Goal: Use online tool/utility: Use online tool/utility

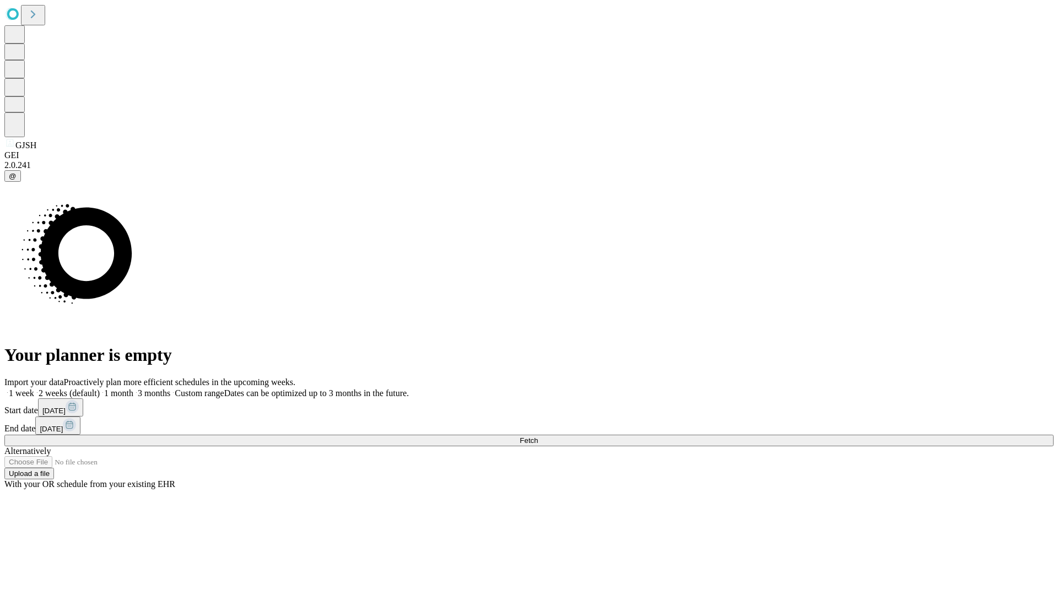
click at [538, 437] on span "Fetch" at bounding box center [529, 441] width 18 height 8
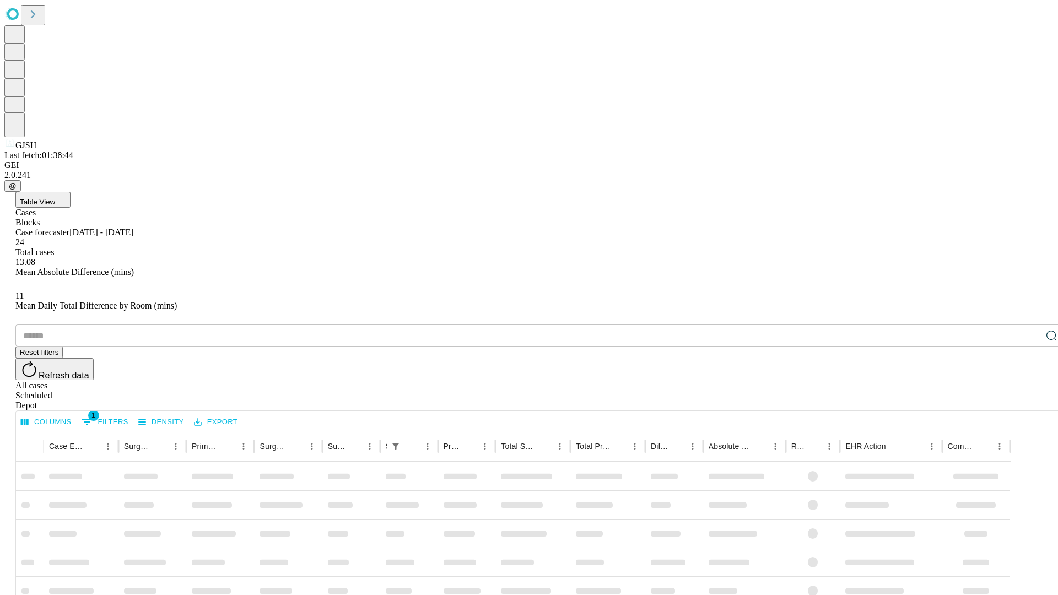
click at [55, 198] on span "Table View" at bounding box center [37, 202] width 35 height 8
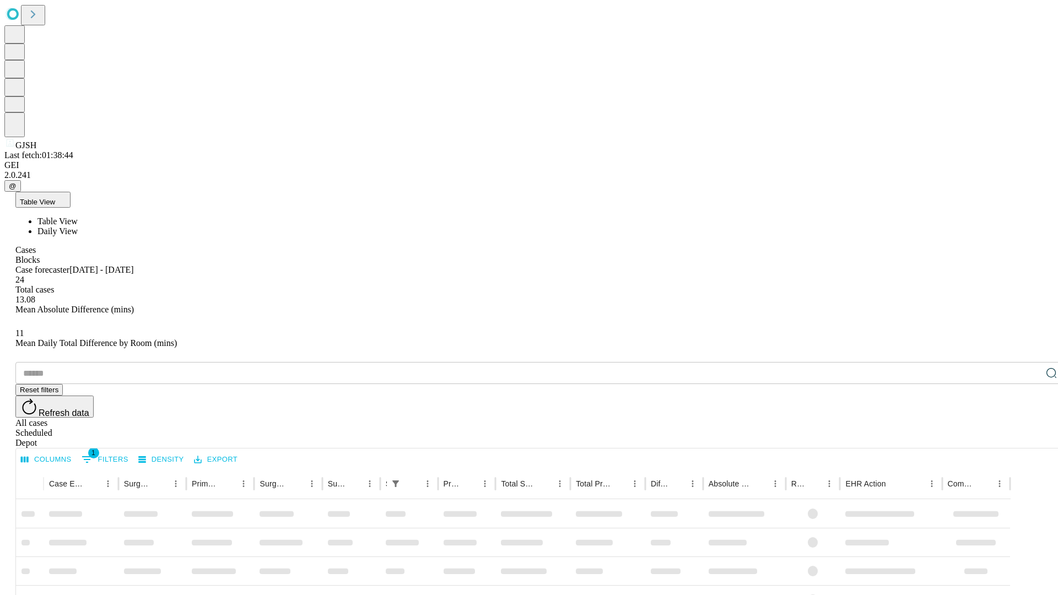
click at [78, 227] on span "Daily View" at bounding box center [57, 231] width 40 height 9
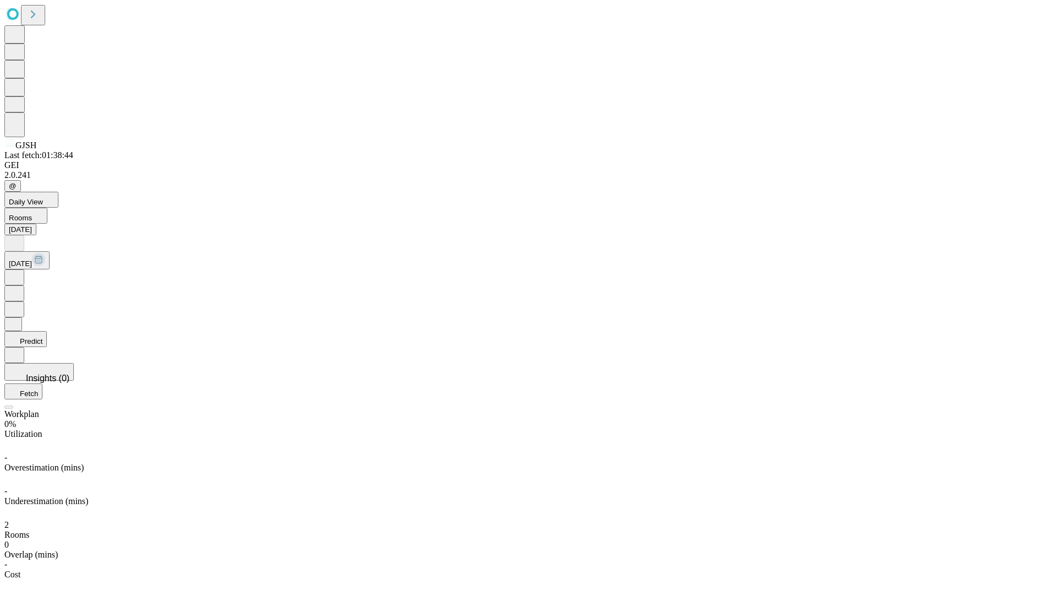
click at [47, 331] on button "Predict" at bounding box center [25, 339] width 42 height 16
